Goal: Check status: Check status

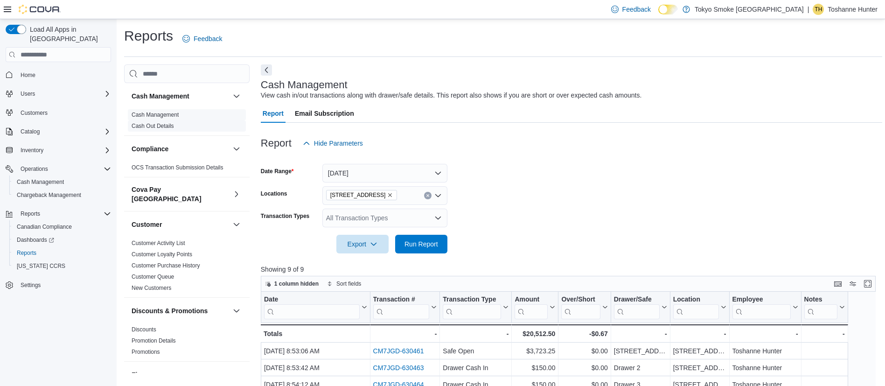
click at [169, 125] on link "Cash Out Details" at bounding box center [153, 126] width 42 height 7
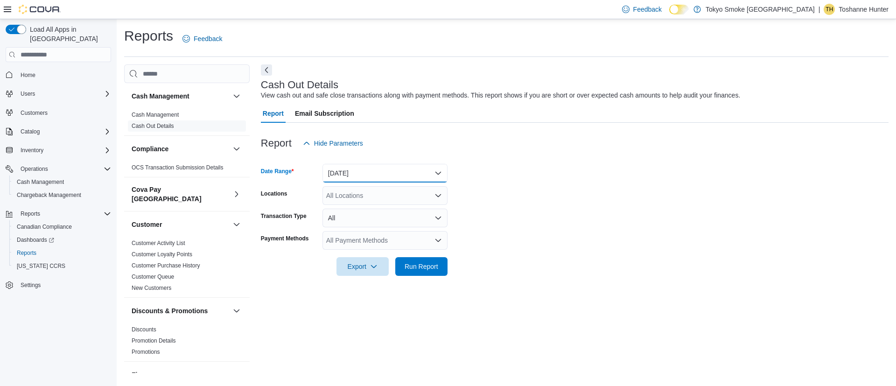
click at [371, 169] on button "[DATE]" at bounding box center [384, 173] width 125 height 19
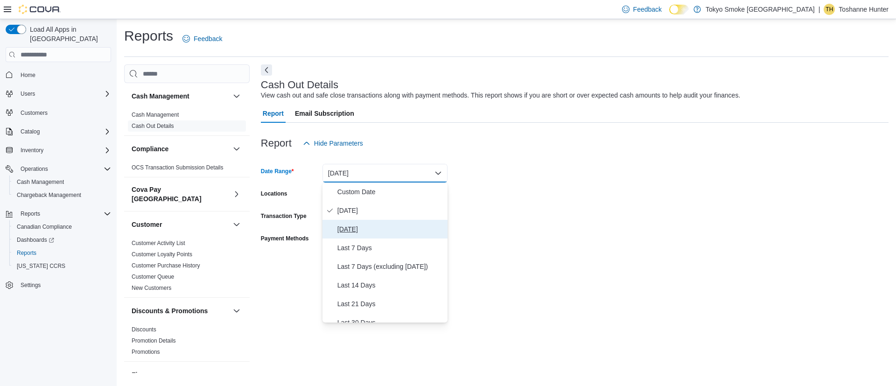
click at [364, 226] on span "[DATE]" at bounding box center [390, 228] width 106 height 11
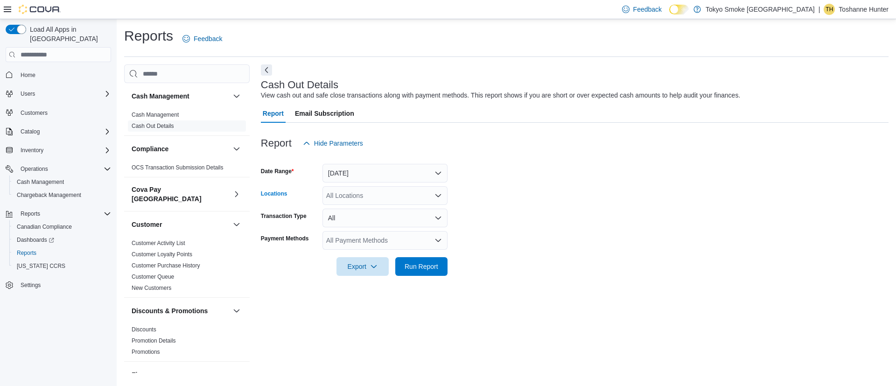
click at [362, 191] on div "All Locations" at bounding box center [384, 195] width 125 height 19
type input "**"
click at [376, 217] on button "[STREET_ADDRESS]" at bounding box center [384, 212] width 125 height 14
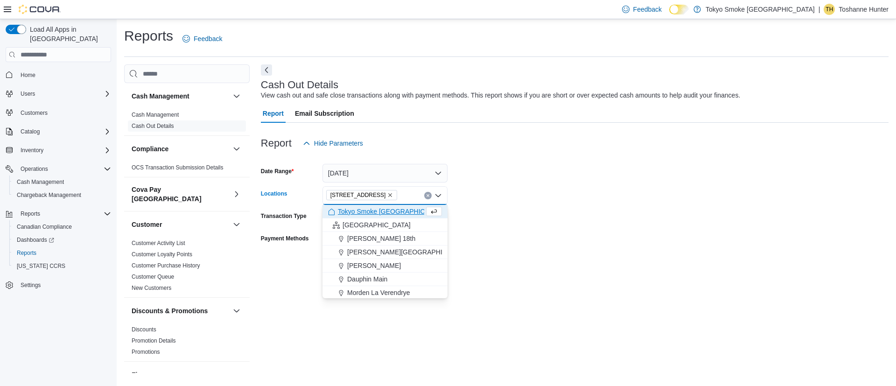
click at [543, 200] on form "Date Range [DATE] Locations [STREET_ADDRESS] Selected. [STREET_ADDRESS] Press B…" at bounding box center [574, 214] width 627 height 123
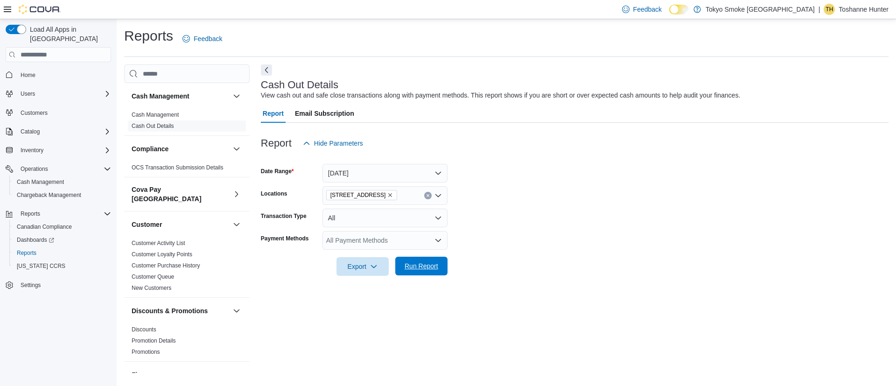
click at [434, 268] on span "Run Report" at bounding box center [421, 265] width 34 height 9
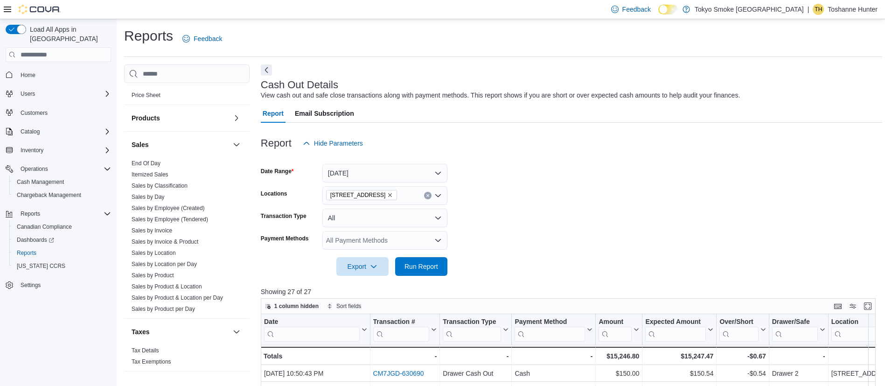
scroll to position [595, 0]
click at [165, 249] on link "Sales by Location" at bounding box center [154, 252] width 44 height 7
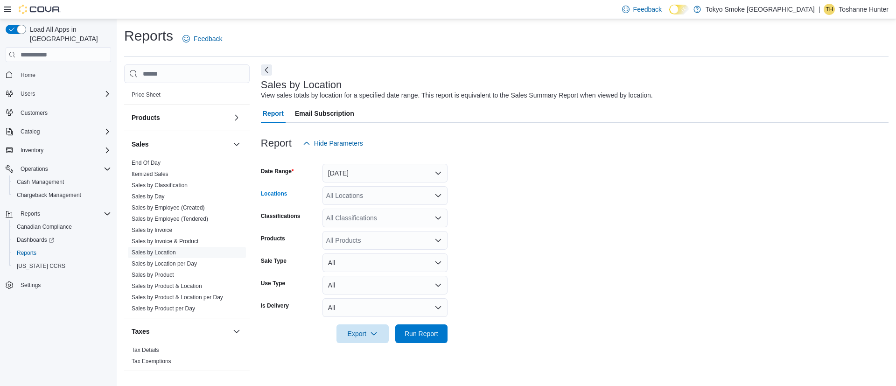
click at [348, 197] on div "All Locations" at bounding box center [384, 195] width 125 height 19
type input "**"
click at [357, 213] on span "[STREET_ADDRESS]" at bounding box center [379, 211] width 64 height 9
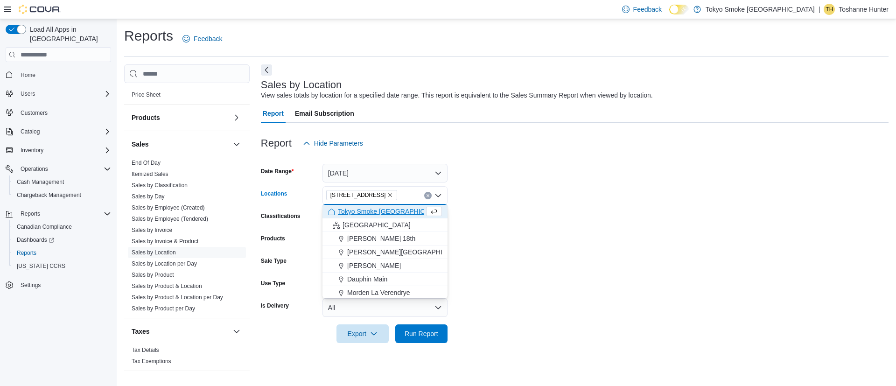
click at [622, 157] on div at bounding box center [574, 158] width 627 height 11
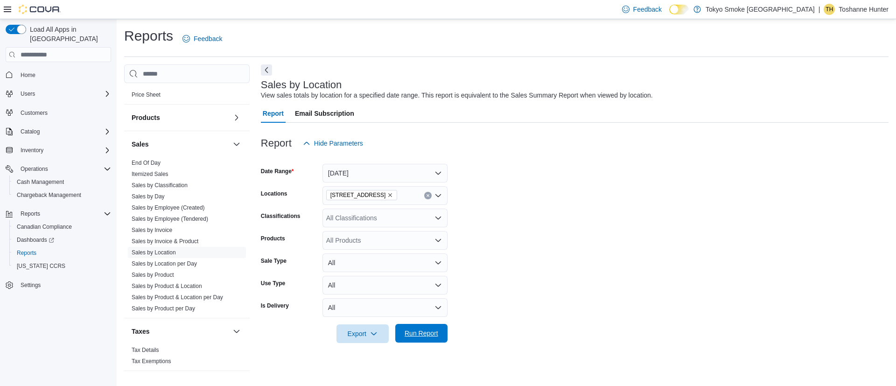
click at [433, 334] on span "Run Report" at bounding box center [421, 332] width 34 height 9
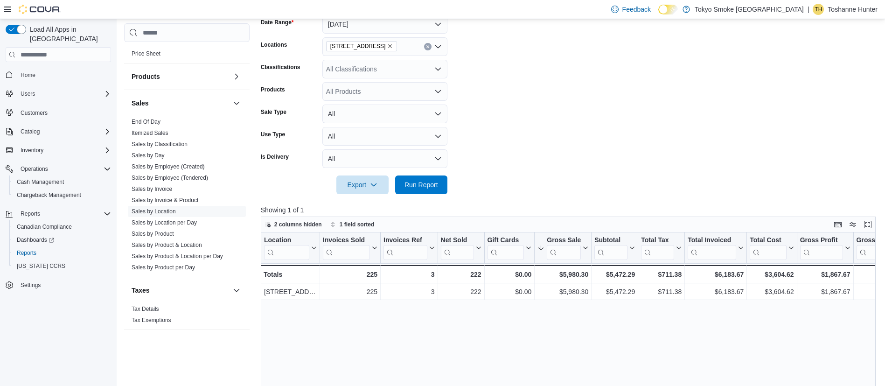
scroll to position [210, 0]
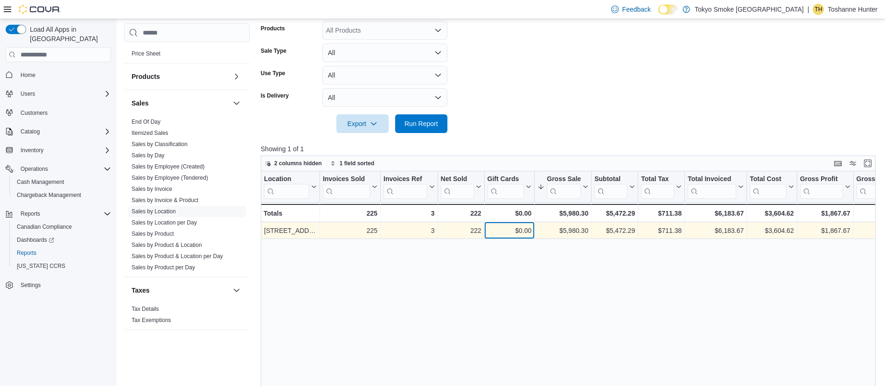
click at [526, 228] on div "$0.00" at bounding box center [509, 230] width 44 height 11
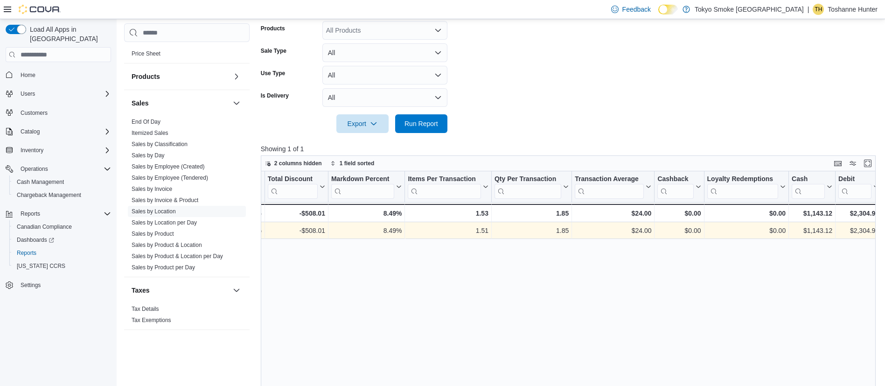
scroll to position [0, 704]
